Goal: Task Accomplishment & Management: Complete application form

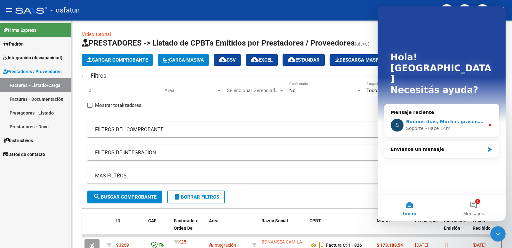
click at [437, 113] on div "S Buenos dias, Muchas gracias por comunicarse con el soporte técnico de la plat…" at bounding box center [442, 125] width 115 height 24
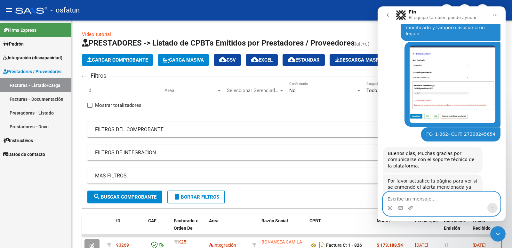
scroll to position [78, 0]
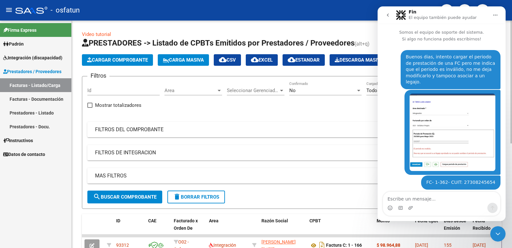
scroll to position [78, 0]
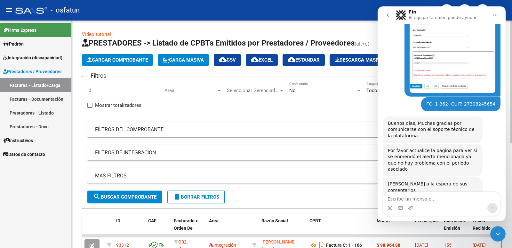
click at [127, 61] on span "Cargar Comprobante" at bounding box center [117, 60] width 61 height 6
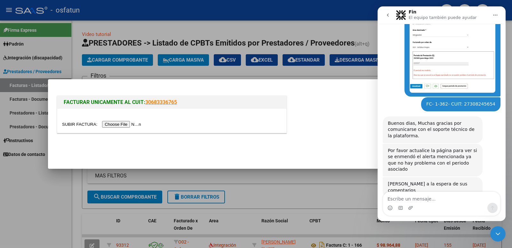
click at [127, 121] on input "file" at bounding box center [102, 124] width 81 height 7
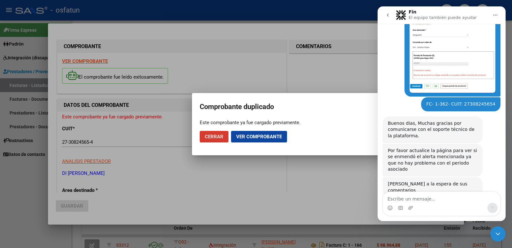
click at [257, 133] on button "Ver comprobante" at bounding box center [259, 137] width 56 height 12
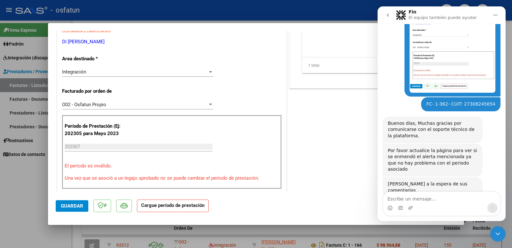
scroll to position [192, 0]
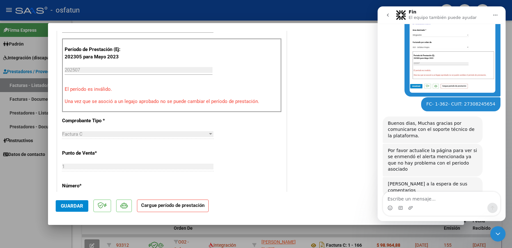
click at [102, 73] on div "202507 Ingrese el Período de Prestación como indica el ejemplo" at bounding box center [139, 70] width 148 height 10
click at [100, 70] on input "202507" at bounding box center [139, 70] width 148 height 6
click at [108, 72] on input "202507" at bounding box center [139, 70] width 148 height 6
click at [144, 99] on p "Una vez que se asoció a un legajo aprobado no se puede cambiar el período de pr…" at bounding box center [172, 101] width 215 height 7
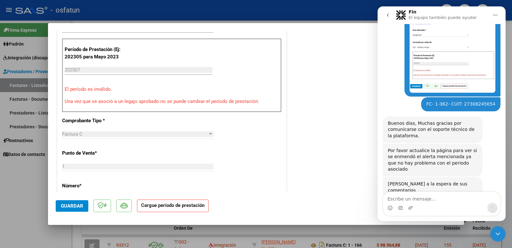
drag, startPoint x: 144, startPoint y: 99, endPoint x: 152, endPoint y: 103, distance: 8.2
click at [145, 100] on p "Una vez que se asoció a un legajo aprobado no se puede cambiar el período de pr…" at bounding box center [172, 101] width 215 height 7
drag, startPoint x: 167, startPoint y: 106, endPoint x: 180, endPoint y: 108, distance: 12.9
click at [171, 107] on div "Período de Prestación (Ej: 202305 para [DATE] 202507 Ingrese el Período de Pres…" at bounding box center [172, 75] width 220 height 74
click at [195, 106] on div "Período de Prestación (Ej: 202305 para [DATE] 202507 Ingrese el Período de Pres…" at bounding box center [172, 75] width 220 height 74
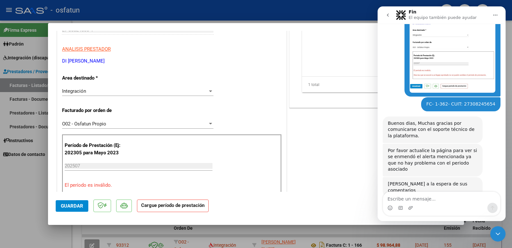
scroll to position [96, 0]
click at [440, 197] on textarea "Escribe un mensaje..." at bounding box center [441, 197] width 117 height 11
click at [389, 18] on button "go back" at bounding box center [388, 15] width 12 height 12
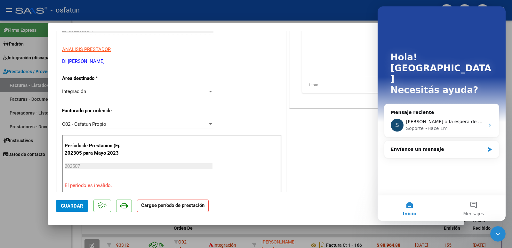
scroll to position [0, 0]
click at [30, 224] on div at bounding box center [256, 124] width 512 height 248
type input "$ 0,00"
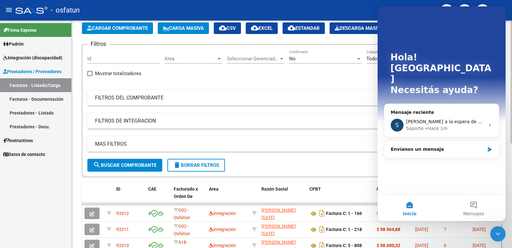
scroll to position [32, 0]
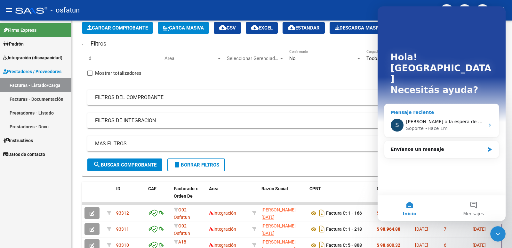
click at [417, 119] on span "[PERSON_NAME] a la espera de sus comentarios" at bounding box center [460, 121] width 109 height 5
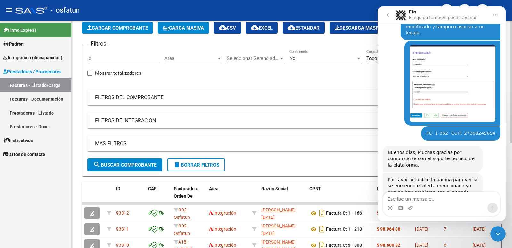
scroll to position [78, 0]
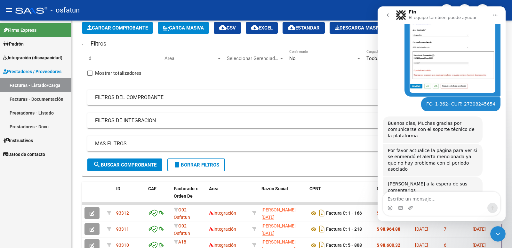
drag, startPoint x: 409, startPoint y: 199, endPoint x: 412, endPoint y: 186, distance: 12.9
click at [408, 199] on textarea "Escribe un mensaje..." at bounding box center [441, 197] width 117 height 11
type textarea "Aún me figura el mismo inconveniente"
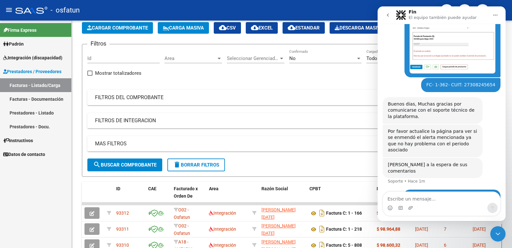
click at [389, 14] on icon "go back" at bounding box center [388, 14] width 5 height 5
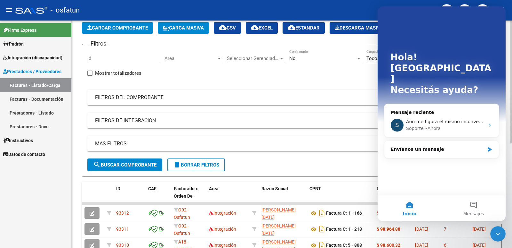
click at [343, 66] on div "No Confirmado" at bounding box center [326, 59] width 72 height 20
click at [502, 236] on icon "Cerrar Intercom Messenger" at bounding box center [499, 234] width 8 height 8
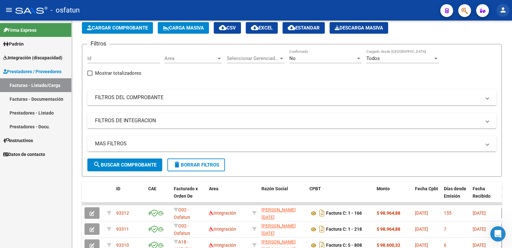
click at [508, 10] on button "person" at bounding box center [503, 10] width 13 height 13
click at [493, 42] on button "exit_to_app Salir" at bounding box center [490, 42] width 39 height 15
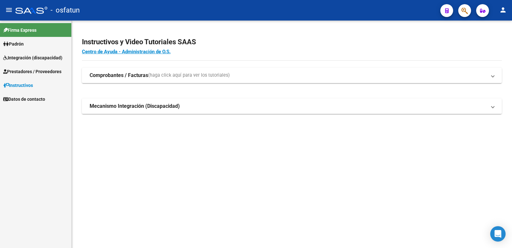
click at [30, 76] on link "Prestadores / Proveedores" at bounding box center [35, 71] width 71 height 14
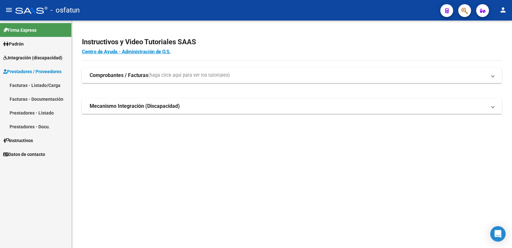
click at [30, 60] on span "Integración (discapacidad)" at bounding box center [32, 57] width 59 height 7
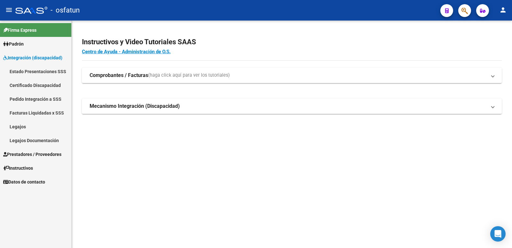
click at [36, 156] on span "Prestadores / Proveedores" at bounding box center [32, 154] width 58 height 7
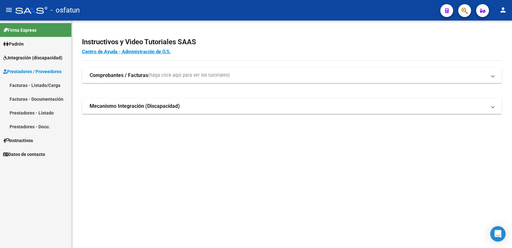
click at [37, 84] on link "Facturas - Listado/Carga" at bounding box center [35, 85] width 71 height 14
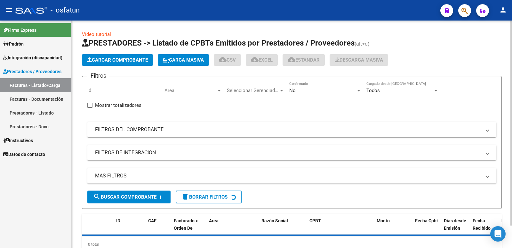
click at [118, 59] on span "Cargar Comprobante" at bounding box center [117, 60] width 61 height 6
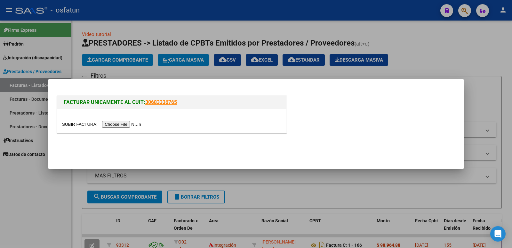
click at [131, 128] on div at bounding box center [171, 121] width 229 height 24
click at [132, 126] on input "file" at bounding box center [102, 124] width 81 height 7
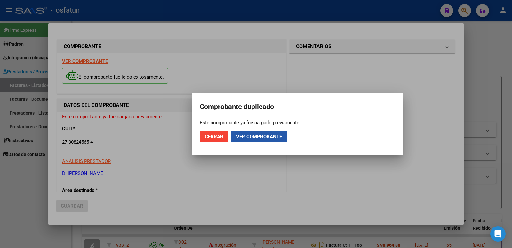
click at [260, 139] on span "Ver comprobante" at bounding box center [259, 137] width 46 height 6
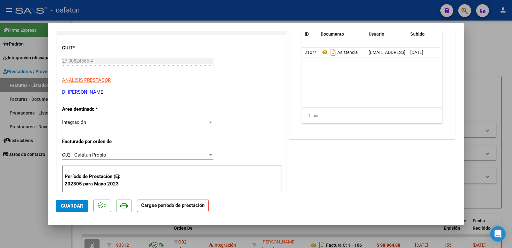
scroll to position [128, 0]
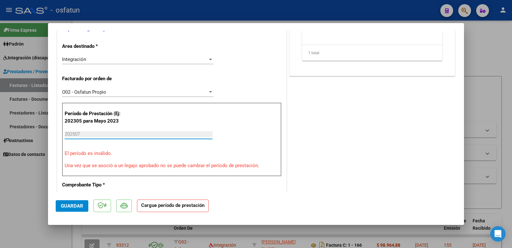
click at [100, 132] on input "202507" at bounding box center [139, 134] width 148 height 6
click at [100, 133] on input "202507" at bounding box center [139, 134] width 148 height 6
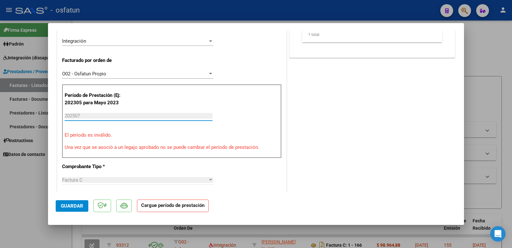
scroll to position [192, 0]
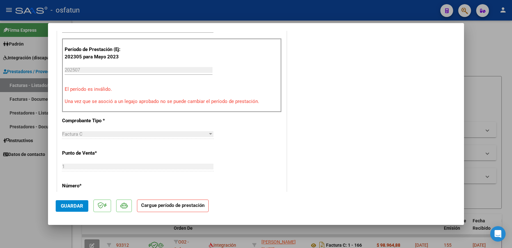
click at [218, 103] on p "Una vez que se asoció a un legajo aprobado no se puede cambiar el período de pr…" at bounding box center [172, 101] width 215 height 7
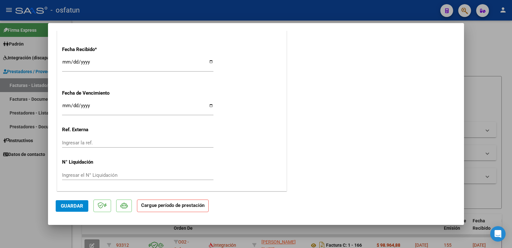
scroll to position [470, 0]
drag, startPoint x: 29, startPoint y: 170, endPoint x: 37, endPoint y: 168, distance: 8.7
click at [29, 170] on div at bounding box center [256, 124] width 512 height 248
type input "$ 0,00"
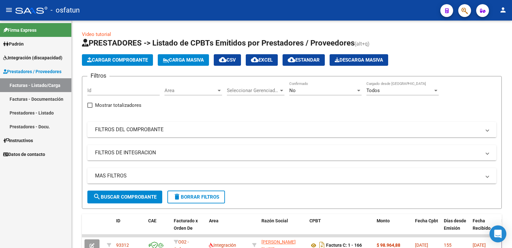
click at [500, 236] on icon "Open Intercom Messenger" at bounding box center [498, 233] width 7 height 8
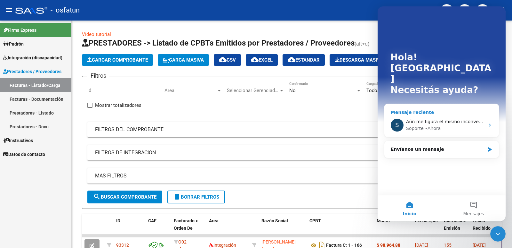
click at [435, 119] on span "Aún me figura el mismo inconveniente" at bounding box center [449, 121] width 87 height 5
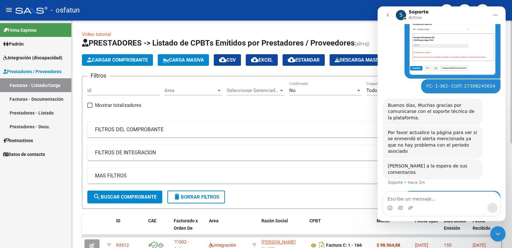
scroll to position [97, 0]
